Goal: Book appointment/travel/reservation

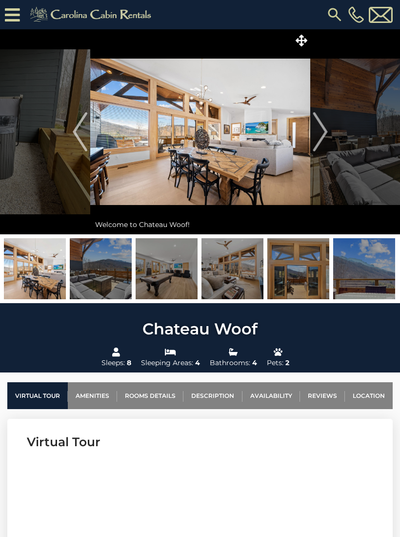
click at [241, 158] on img at bounding box center [200, 131] width 220 height 205
click at [212, 158] on img at bounding box center [200, 131] width 220 height 205
click at [310, 41] on span at bounding box center [301, 40] width 17 height 17
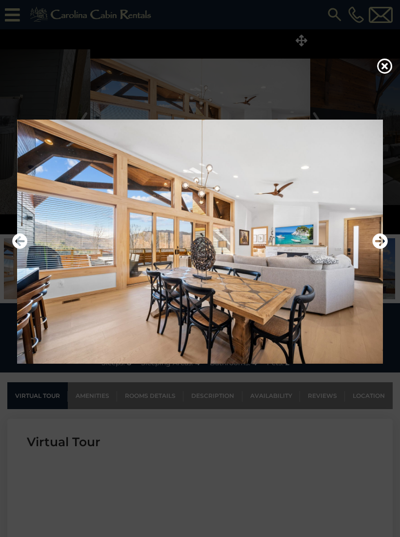
click at [382, 249] on icon "Next" at bounding box center [380, 241] width 16 height 16
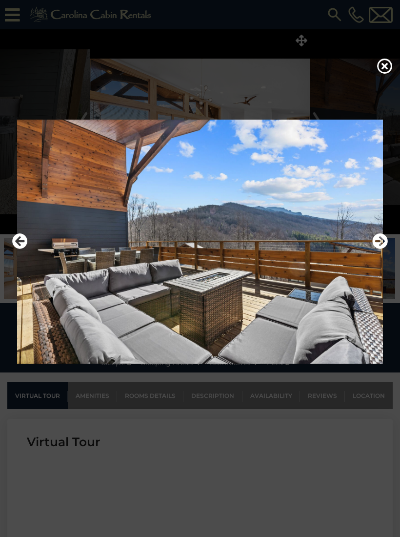
click at [382, 249] on icon "Next" at bounding box center [380, 241] width 16 height 16
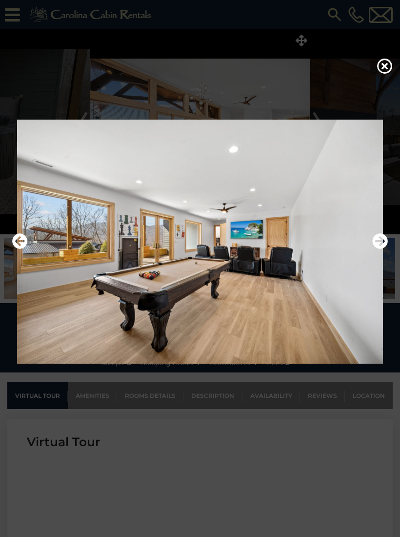
click at [380, 248] on icon "Next" at bounding box center [380, 241] width 16 height 16
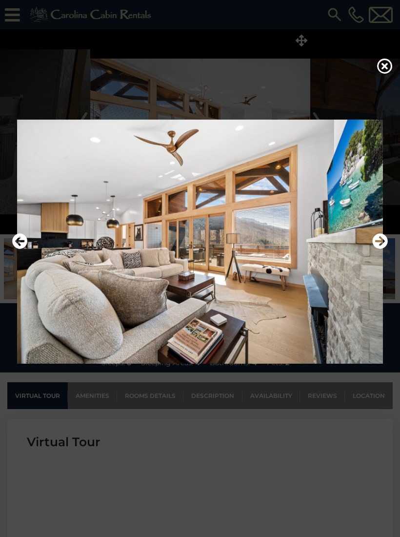
click at [383, 249] on icon "Next" at bounding box center [380, 241] width 16 height 16
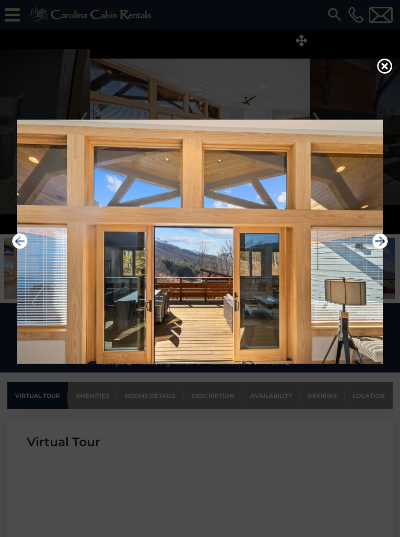
click at [384, 249] on icon "Next" at bounding box center [380, 241] width 16 height 16
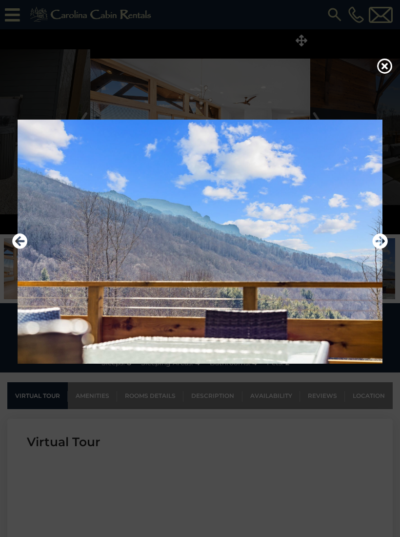
click at [387, 249] on icon "Next" at bounding box center [380, 241] width 16 height 16
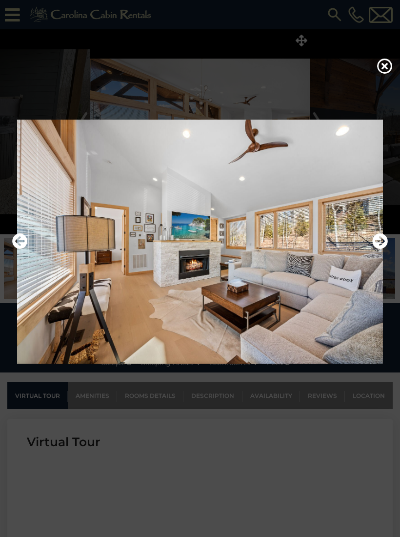
click at [382, 248] on icon "Next" at bounding box center [380, 241] width 16 height 16
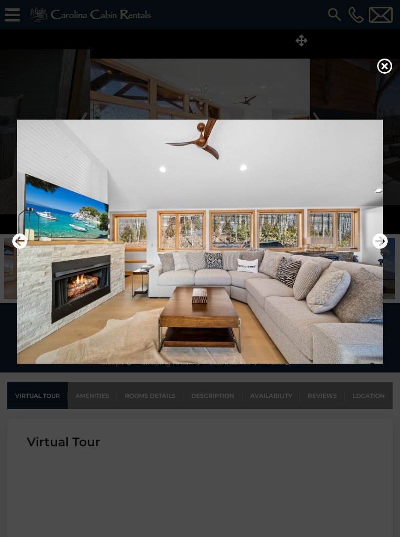
click at [386, 247] on icon "Next" at bounding box center [380, 241] width 16 height 16
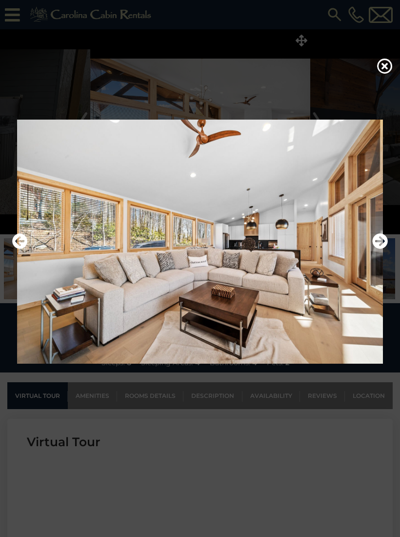
click at [380, 249] on icon "Next" at bounding box center [380, 241] width 16 height 16
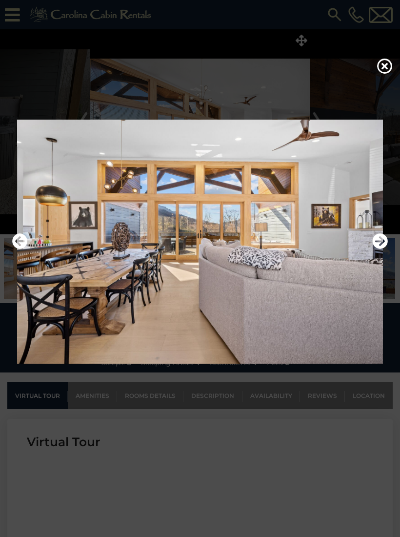
click at [384, 249] on icon "Next" at bounding box center [380, 241] width 16 height 16
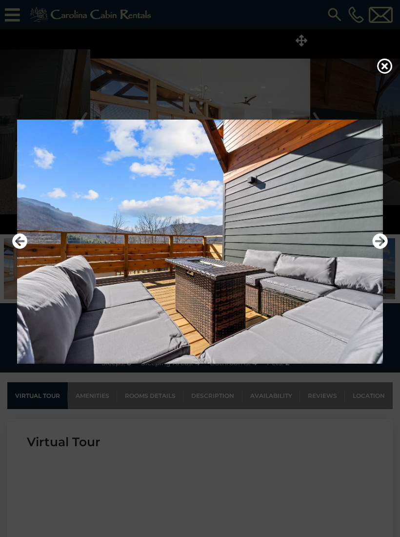
click at [382, 247] on icon "Next" at bounding box center [380, 241] width 16 height 16
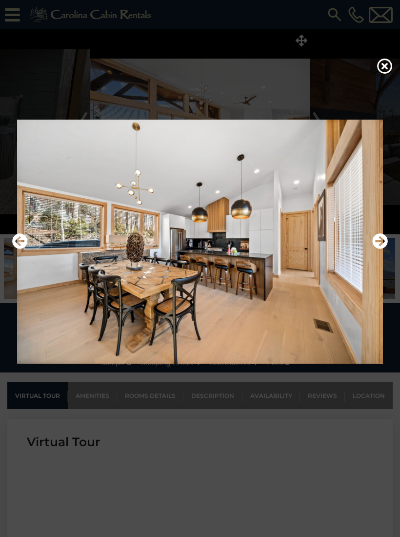
click at [382, 249] on icon "Next" at bounding box center [380, 241] width 16 height 16
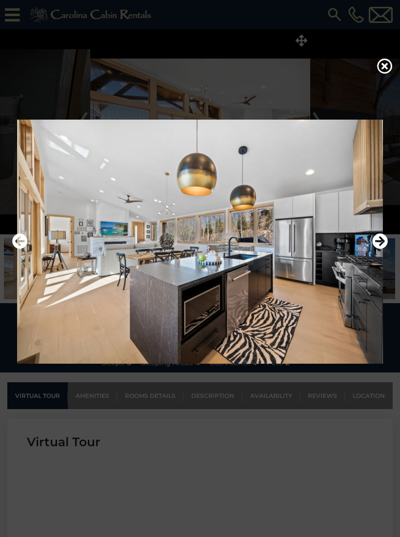
click at [383, 249] on icon "Next" at bounding box center [380, 241] width 16 height 16
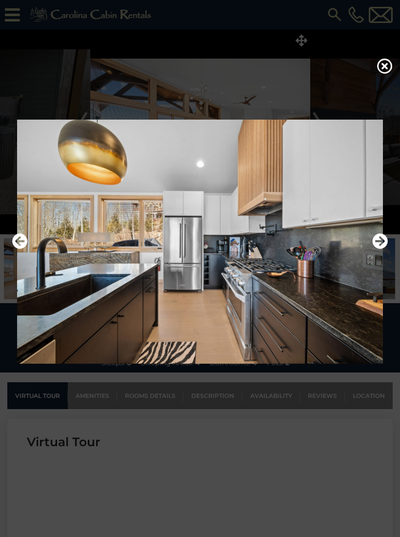
click at [382, 249] on icon "Next" at bounding box center [380, 241] width 16 height 16
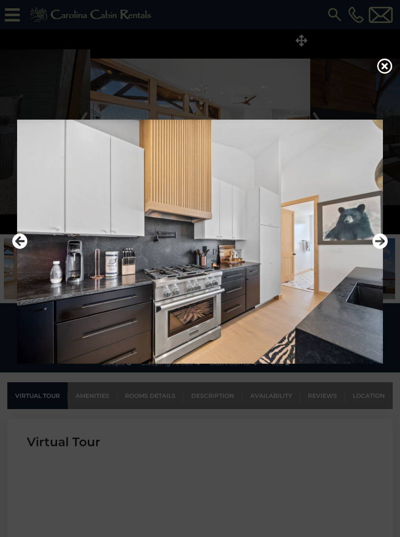
click at [381, 247] on icon "Next" at bounding box center [380, 241] width 16 height 16
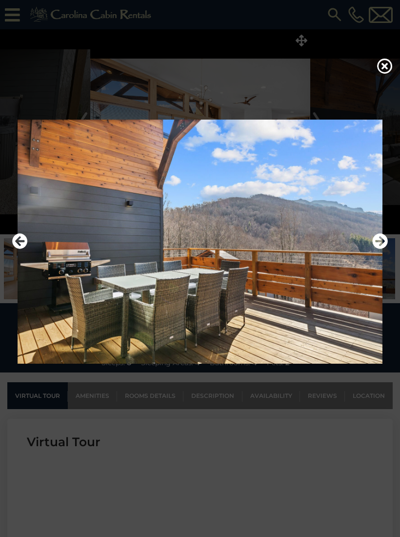
click at [381, 248] on icon "Next" at bounding box center [380, 241] width 16 height 16
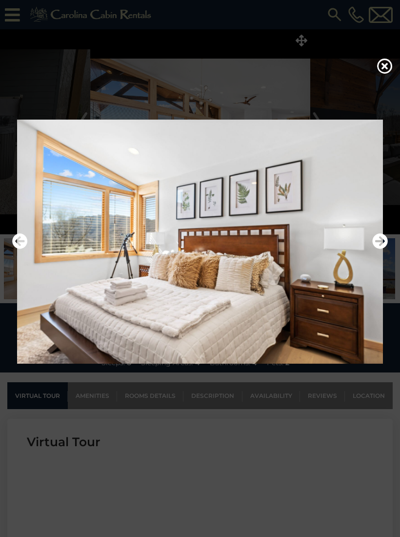
click at [384, 248] on icon "Next" at bounding box center [380, 241] width 16 height 16
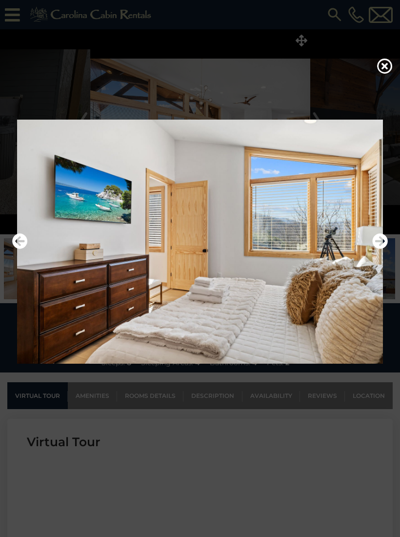
click at [378, 249] on icon "Next" at bounding box center [380, 241] width 16 height 16
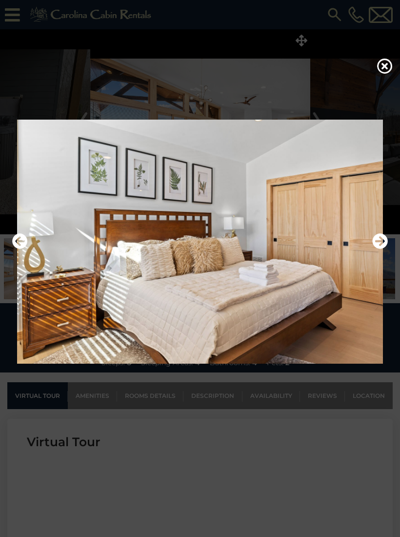
click at [387, 249] on icon "Next" at bounding box center [380, 241] width 16 height 16
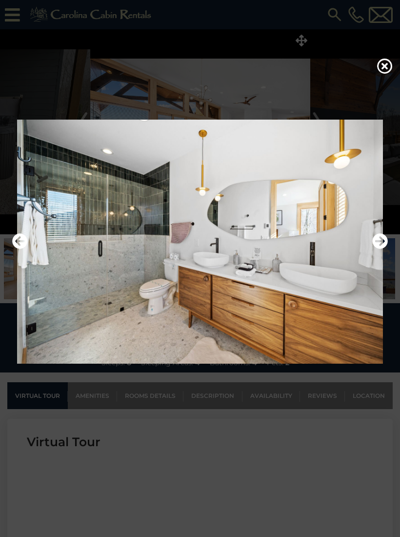
click at [388, 249] on icon "Next" at bounding box center [380, 241] width 16 height 16
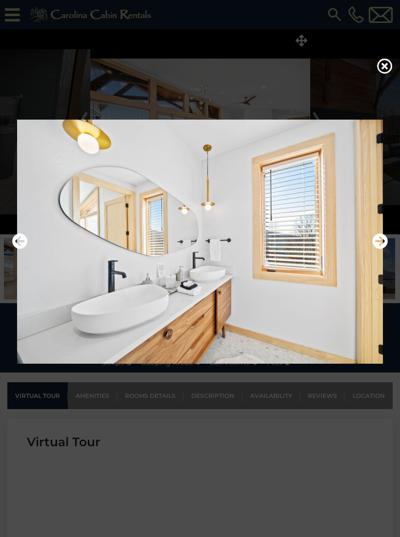
click at [386, 249] on icon "Next" at bounding box center [380, 241] width 16 height 16
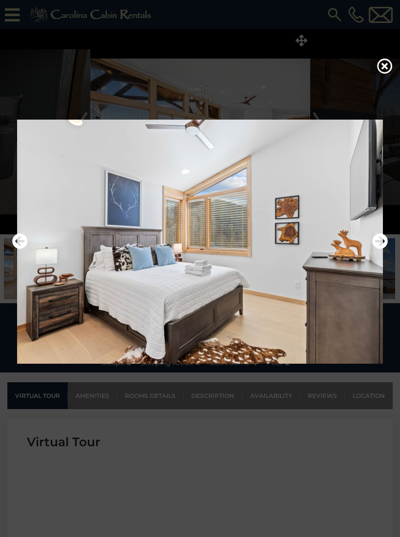
click at [385, 249] on icon "Next" at bounding box center [380, 241] width 16 height 16
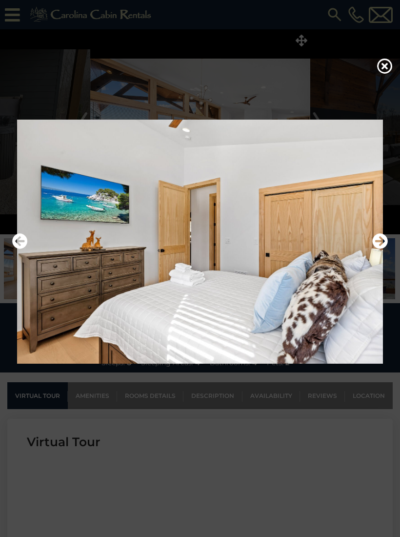
click at [385, 248] on icon "Next" at bounding box center [380, 241] width 16 height 16
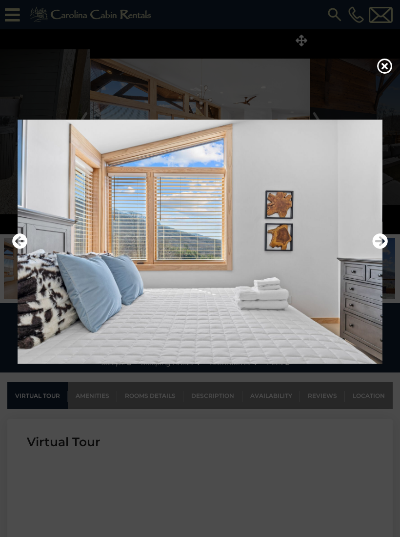
click at [385, 249] on icon "Next" at bounding box center [380, 241] width 16 height 16
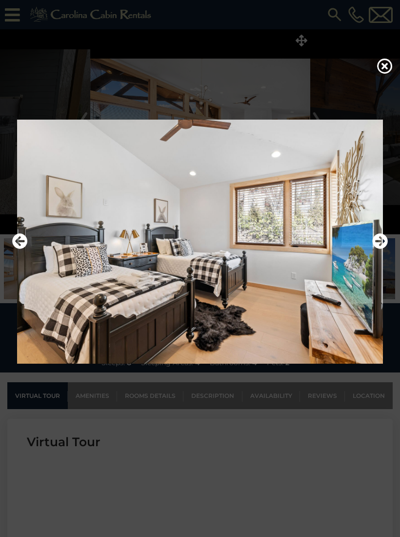
click at [382, 249] on icon "Next" at bounding box center [380, 241] width 16 height 16
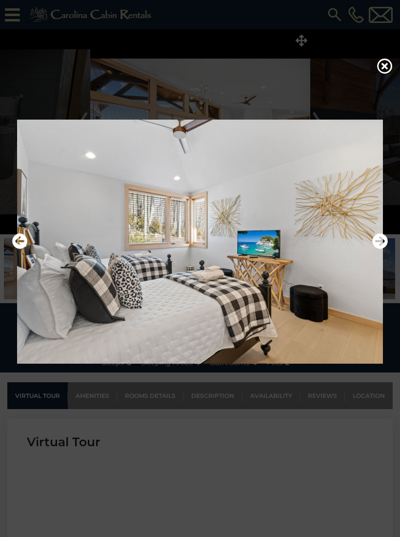
click at [384, 249] on icon "Next" at bounding box center [380, 241] width 16 height 16
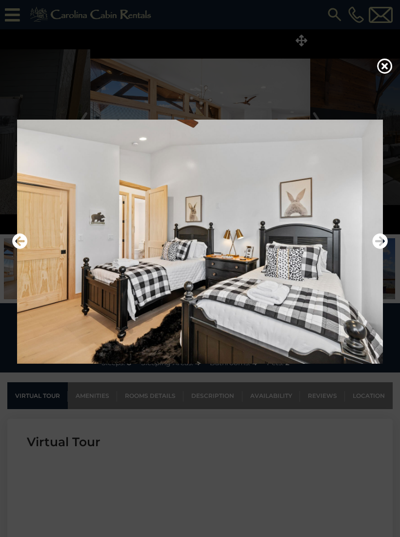
click at [382, 249] on icon "Next" at bounding box center [380, 241] width 16 height 16
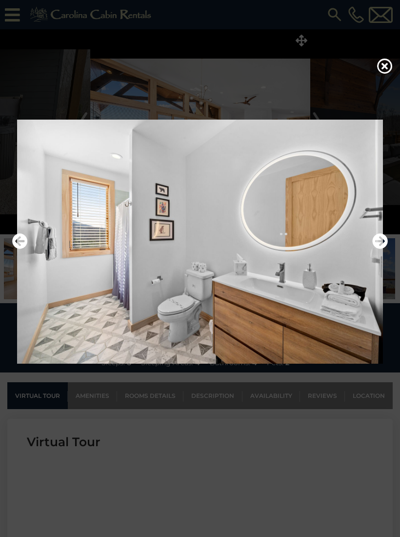
click at [385, 248] on icon "Next" at bounding box center [380, 241] width 16 height 16
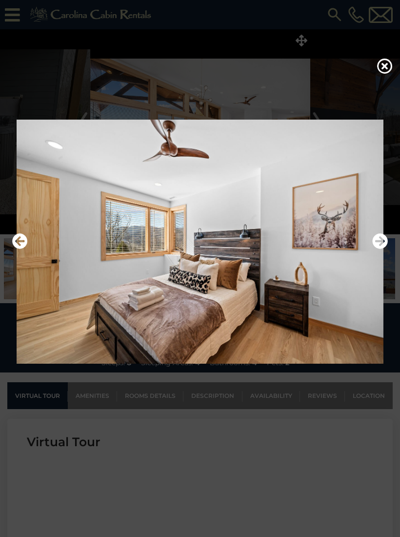
click at [381, 249] on icon "Next" at bounding box center [380, 241] width 16 height 16
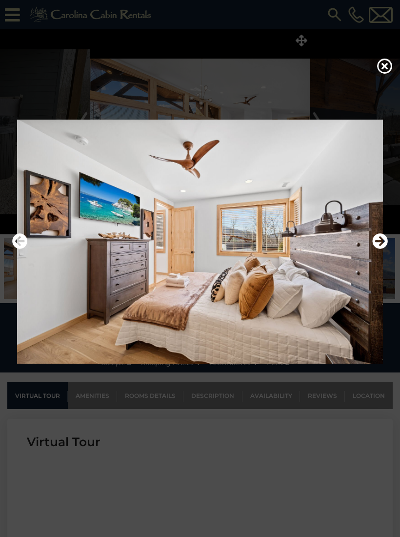
click at [382, 249] on icon "Next" at bounding box center [380, 241] width 16 height 16
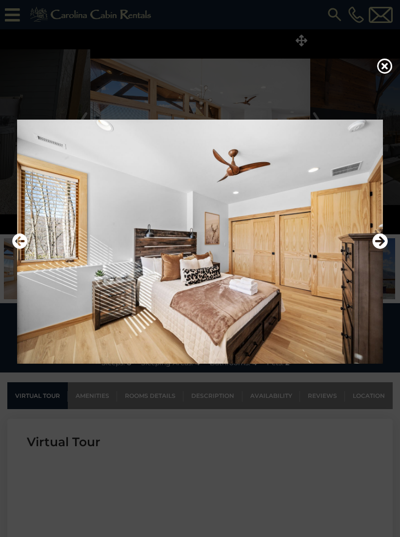
click at [380, 249] on icon "Next" at bounding box center [380, 241] width 16 height 16
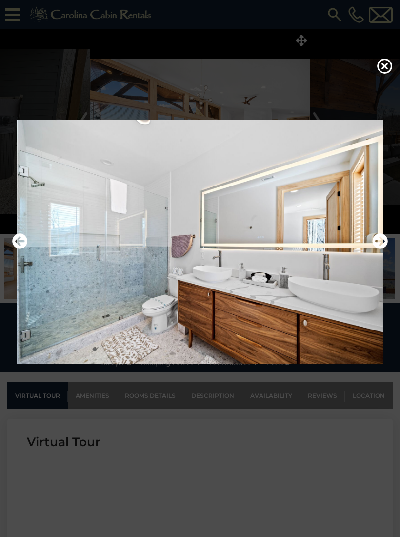
click at [381, 249] on icon "Next" at bounding box center [380, 241] width 16 height 16
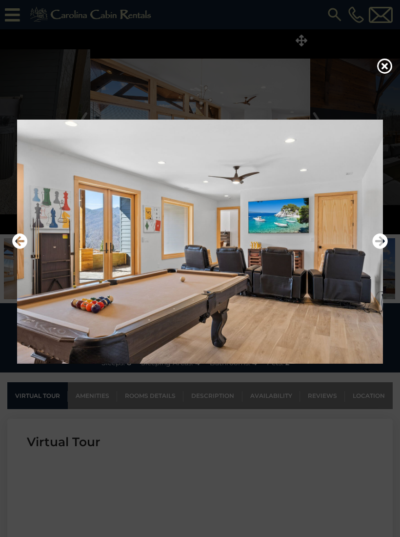
click at [386, 249] on icon "Next" at bounding box center [380, 241] width 16 height 16
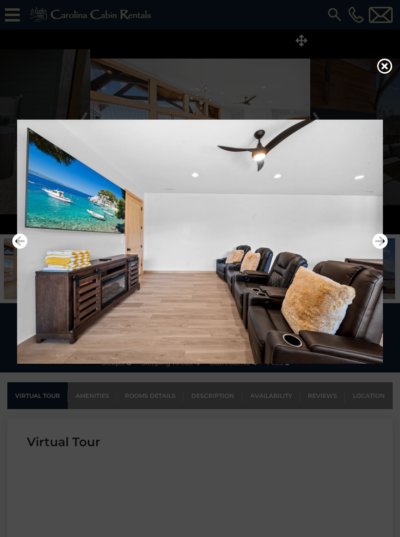
click at [384, 249] on icon "Next" at bounding box center [380, 241] width 16 height 16
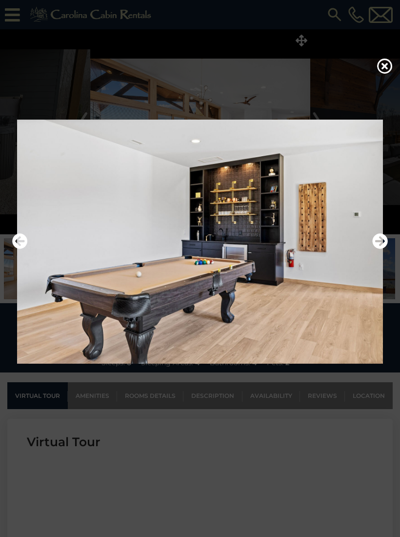
click at [380, 244] on icon "Next" at bounding box center [380, 241] width 16 height 16
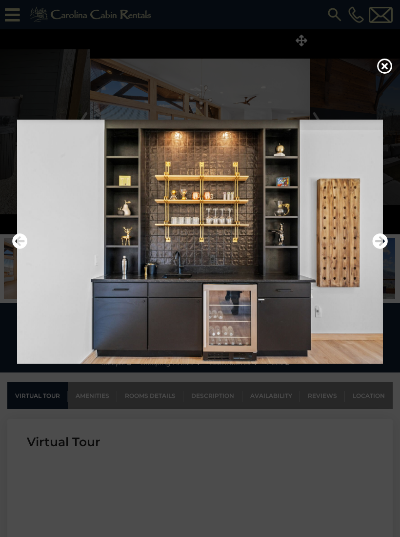
click at [382, 248] on icon "Next" at bounding box center [380, 241] width 16 height 16
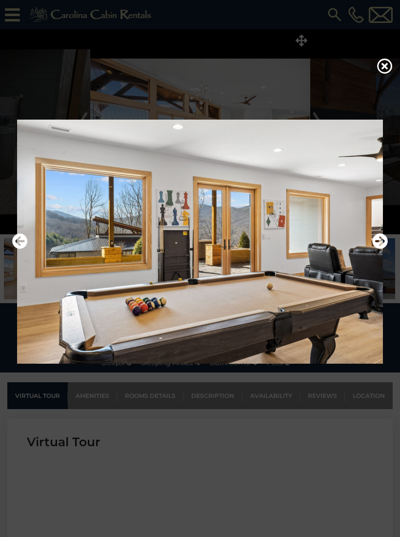
click at [381, 249] on icon "Next" at bounding box center [380, 241] width 16 height 16
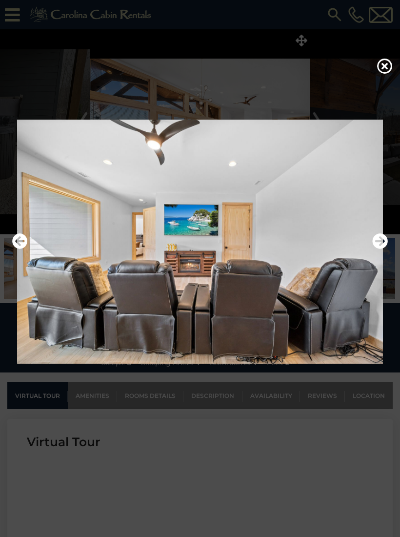
click at [382, 249] on icon "Next" at bounding box center [380, 241] width 16 height 16
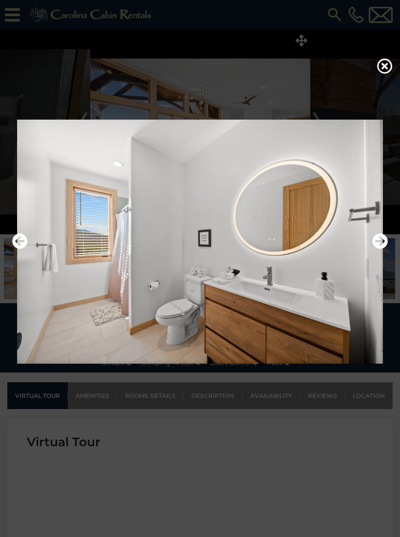
click at [381, 249] on icon "Next" at bounding box center [380, 241] width 16 height 16
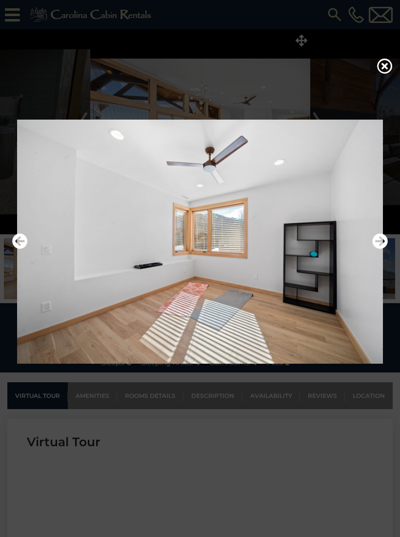
click at [380, 249] on icon "Next" at bounding box center [380, 241] width 16 height 16
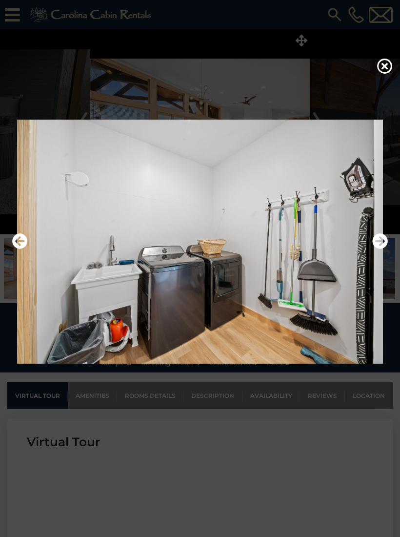
click at [381, 249] on icon "Next" at bounding box center [380, 241] width 16 height 16
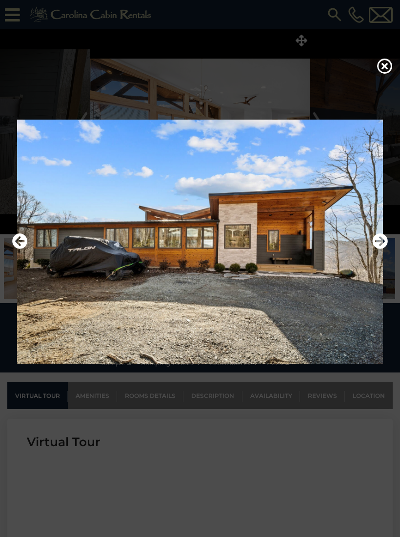
click at [378, 249] on icon "Next" at bounding box center [380, 241] width 16 height 16
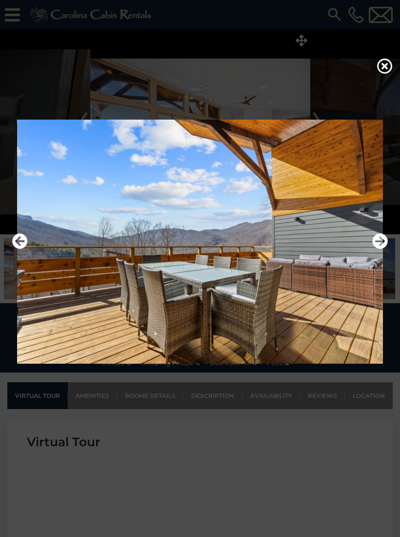
click at [382, 249] on icon "Next" at bounding box center [380, 241] width 16 height 16
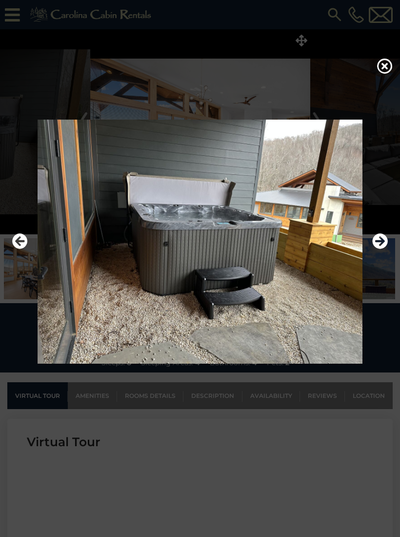
click at [379, 249] on icon "Next" at bounding box center [380, 241] width 16 height 16
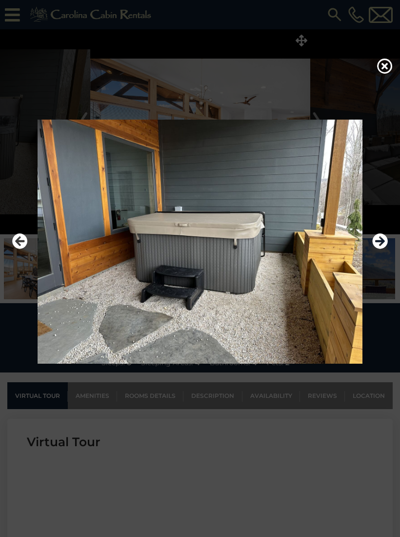
click at [379, 248] on icon "Next" at bounding box center [380, 241] width 16 height 16
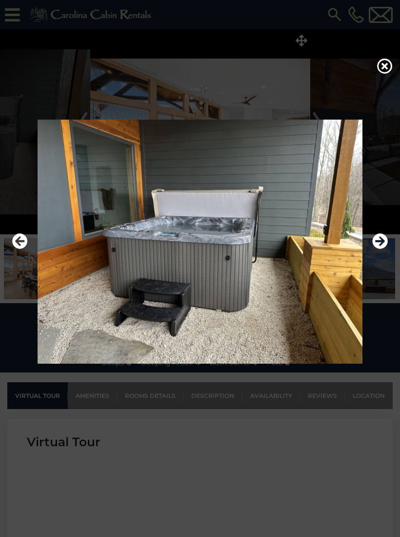
click at [384, 249] on icon "Next" at bounding box center [380, 241] width 16 height 16
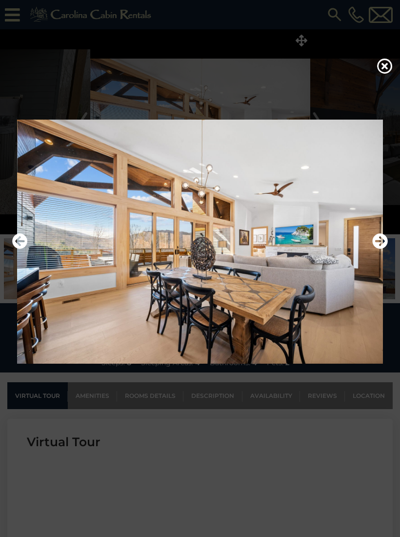
click at [381, 238] on img at bounding box center [200, 242] width 381 height 244
click at [382, 59] on div at bounding box center [200, 268] width 400 height 537
click at [383, 71] on icon at bounding box center [385, 66] width 16 height 16
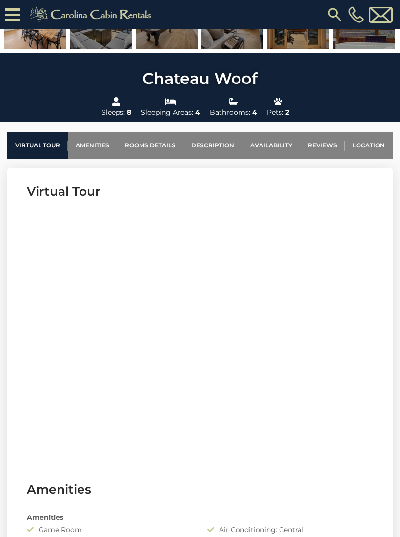
click at [272, 144] on link "Availability" at bounding box center [272, 145] width 58 height 27
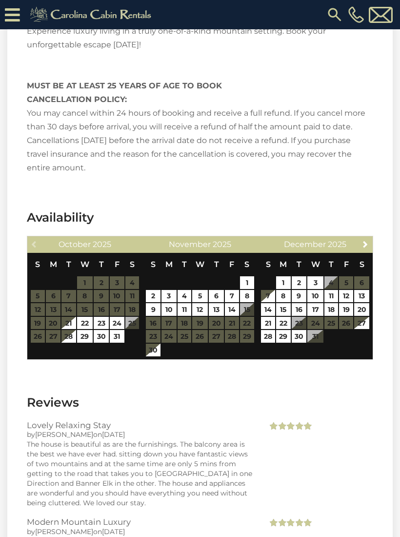
scroll to position [2051, 0]
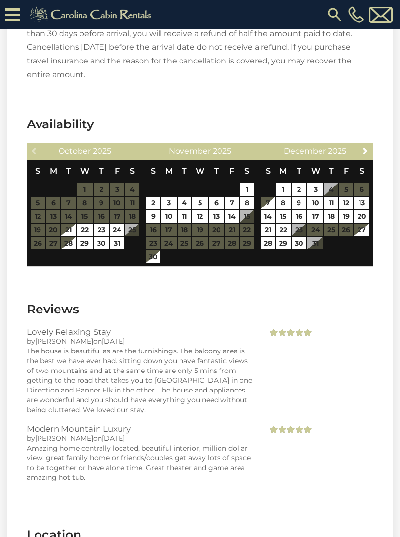
click at [364, 144] on link "Next" at bounding box center [366, 150] width 12 height 12
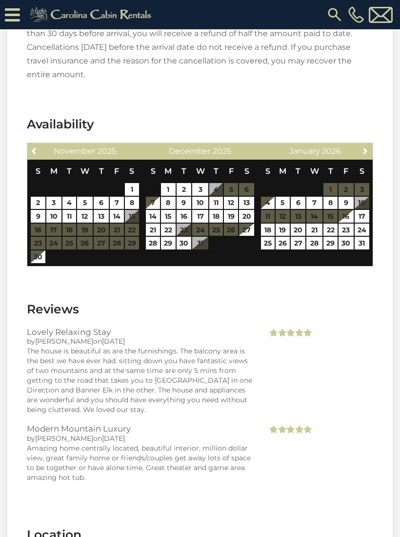
click at [366, 147] on span "Next" at bounding box center [366, 151] width 8 height 8
